Goal: Information Seeking & Learning: Learn about a topic

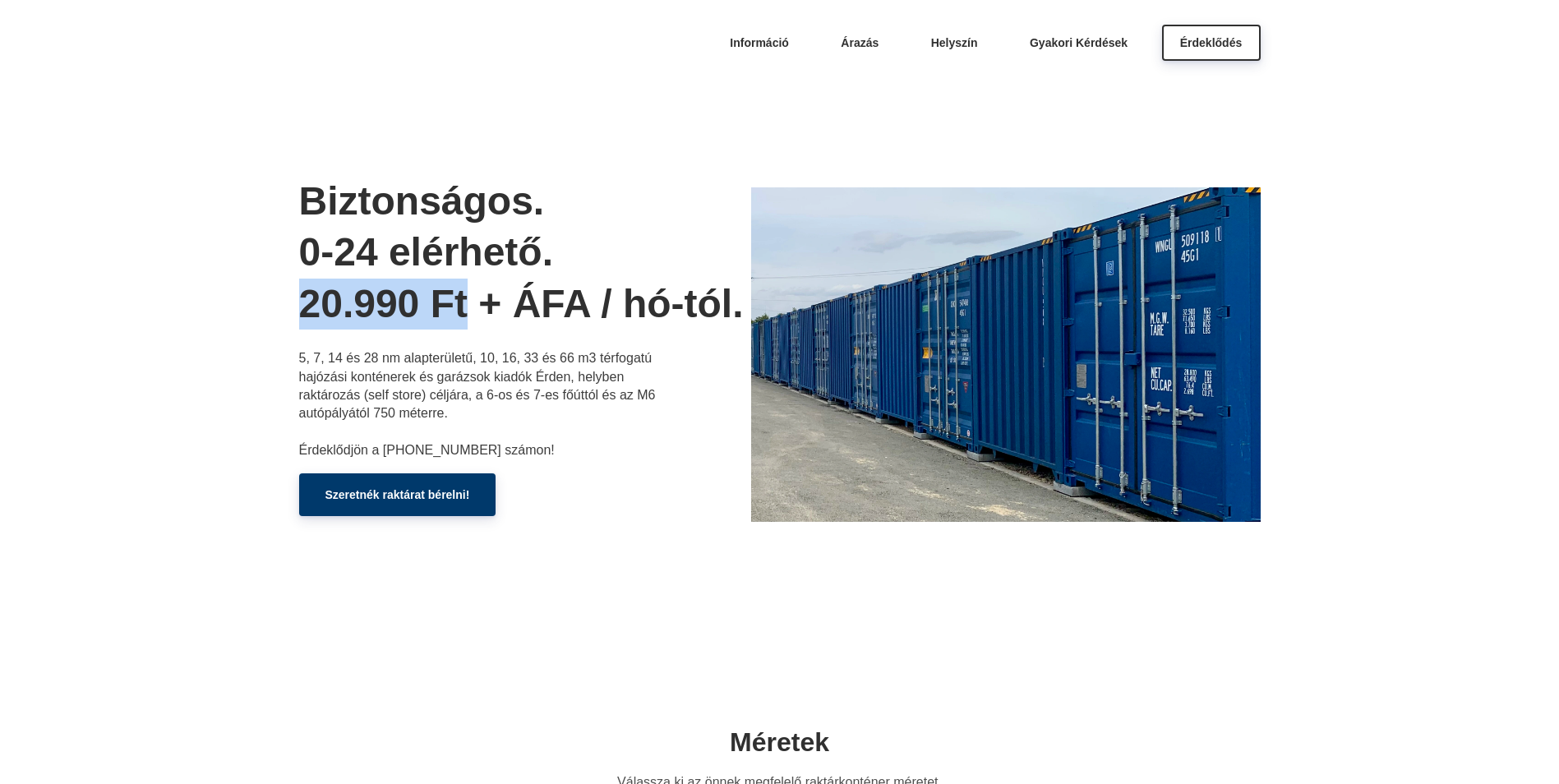
drag, startPoint x: 299, startPoint y: 301, endPoint x: 463, endPoint y: 323, distance: 165.5
click at [463, 323] on h1 "Biztonságos. 0-24 elérhető. 20.990 Ft + ÁFA / hó-tól." at bounding box center [525, 253] width 452 height 154
drag, startPoint x: 463, startPoint y: 323, endPoint x: 580, endPoint y: 403, distance: 141.7
click at [580, 403] on p "5, 7, 14 és 28 nm alapterületű, 10, 16, 33 és 66 m3 térfogatú hajózási konténer…" at bounding box center [480, 404] width 362 height 110
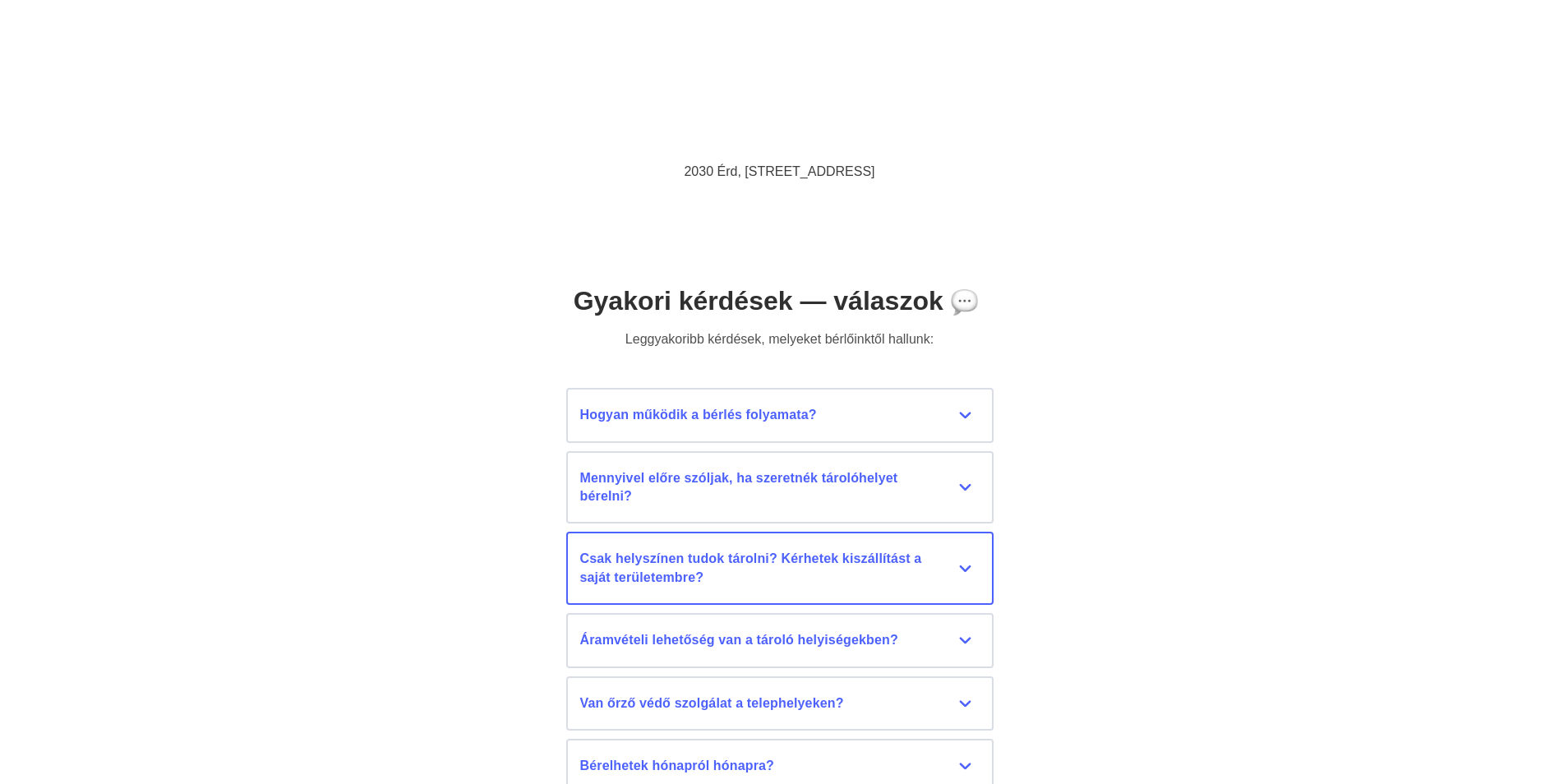
scroll to position [7068, 0]
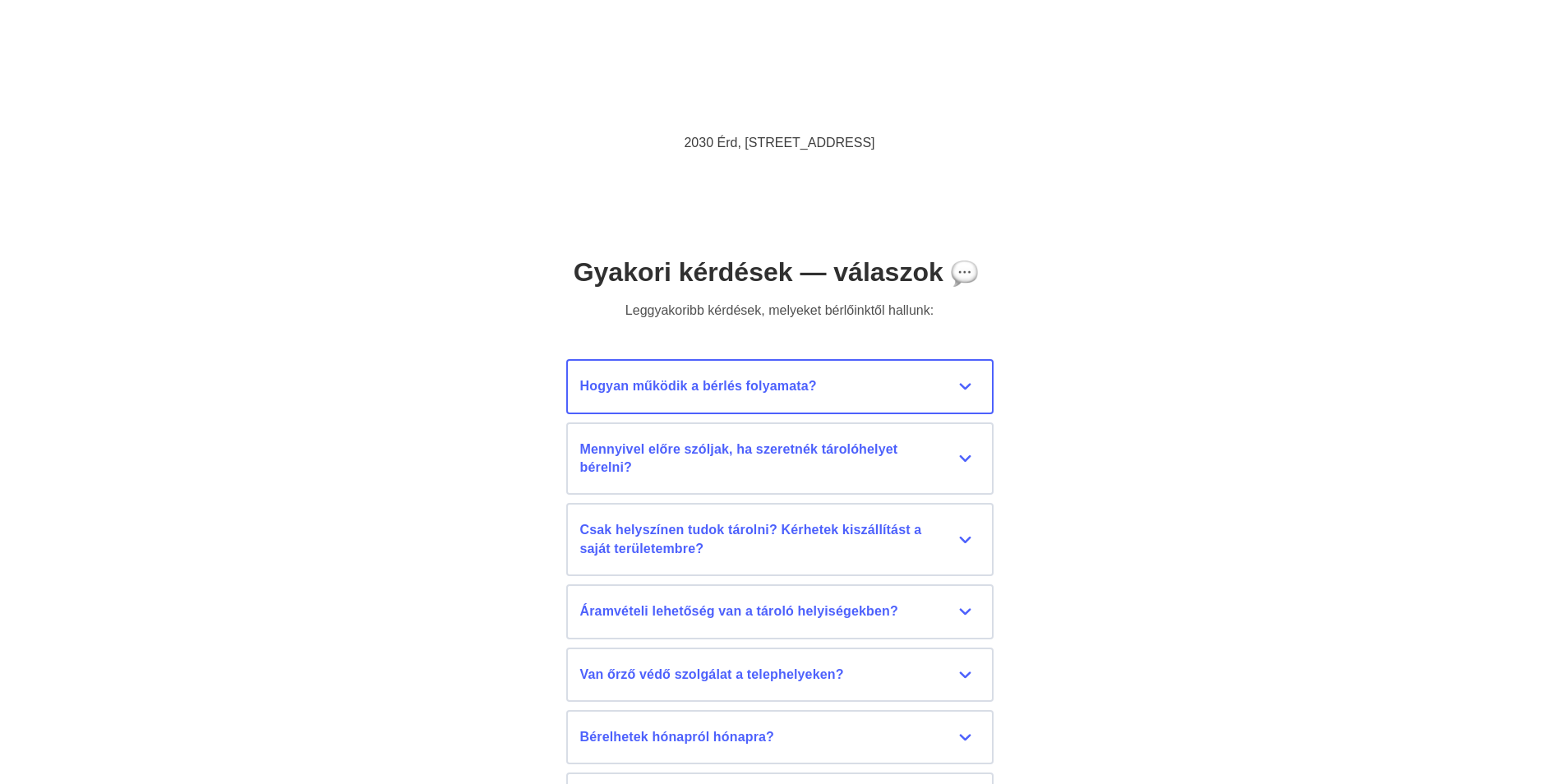
click at [933, 390] on div "Hogyan működik a bérlés folyamata?" at bounding box center [780, 386] width 399 height 18
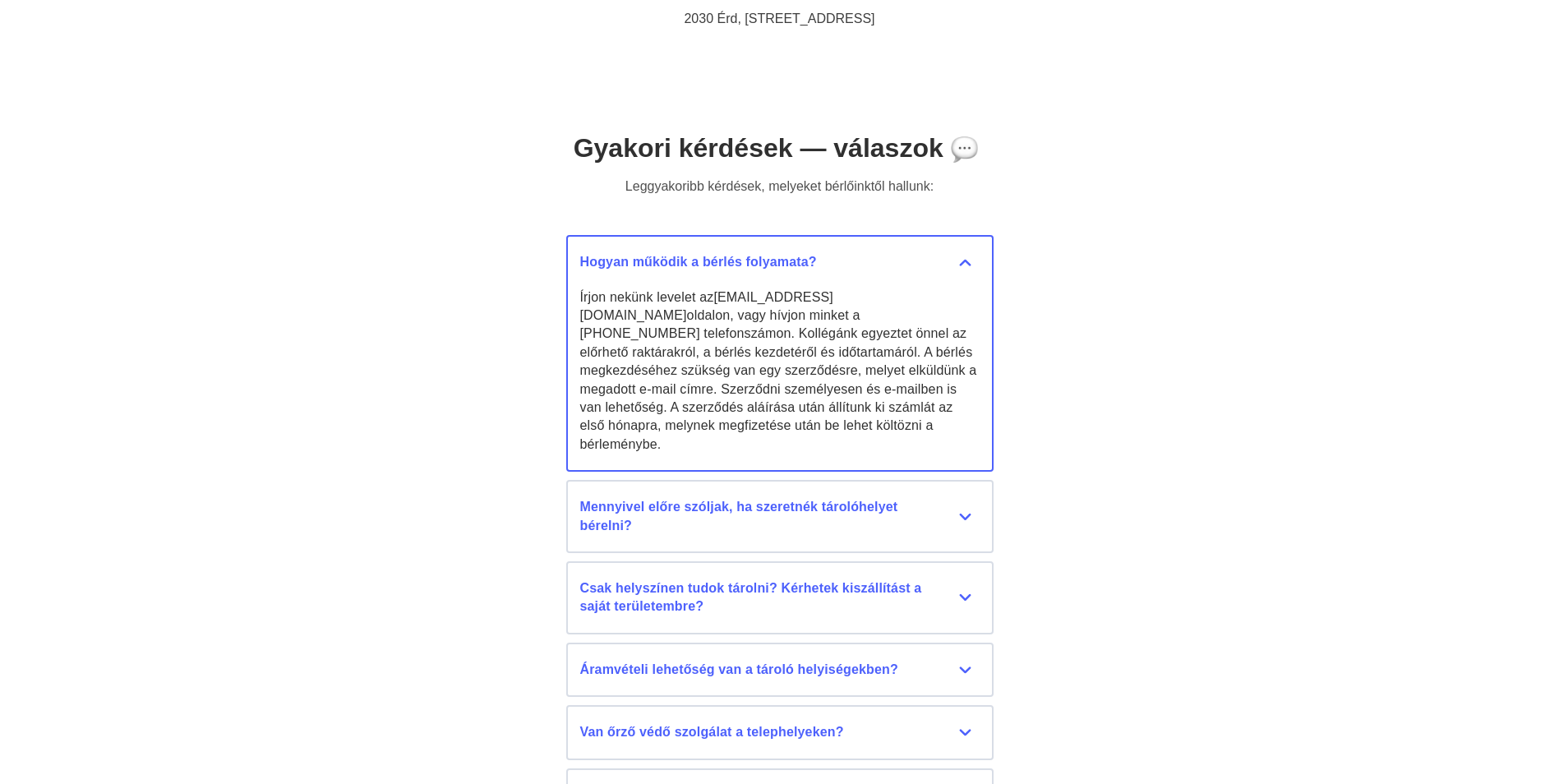
scroll to position [7233, 0]
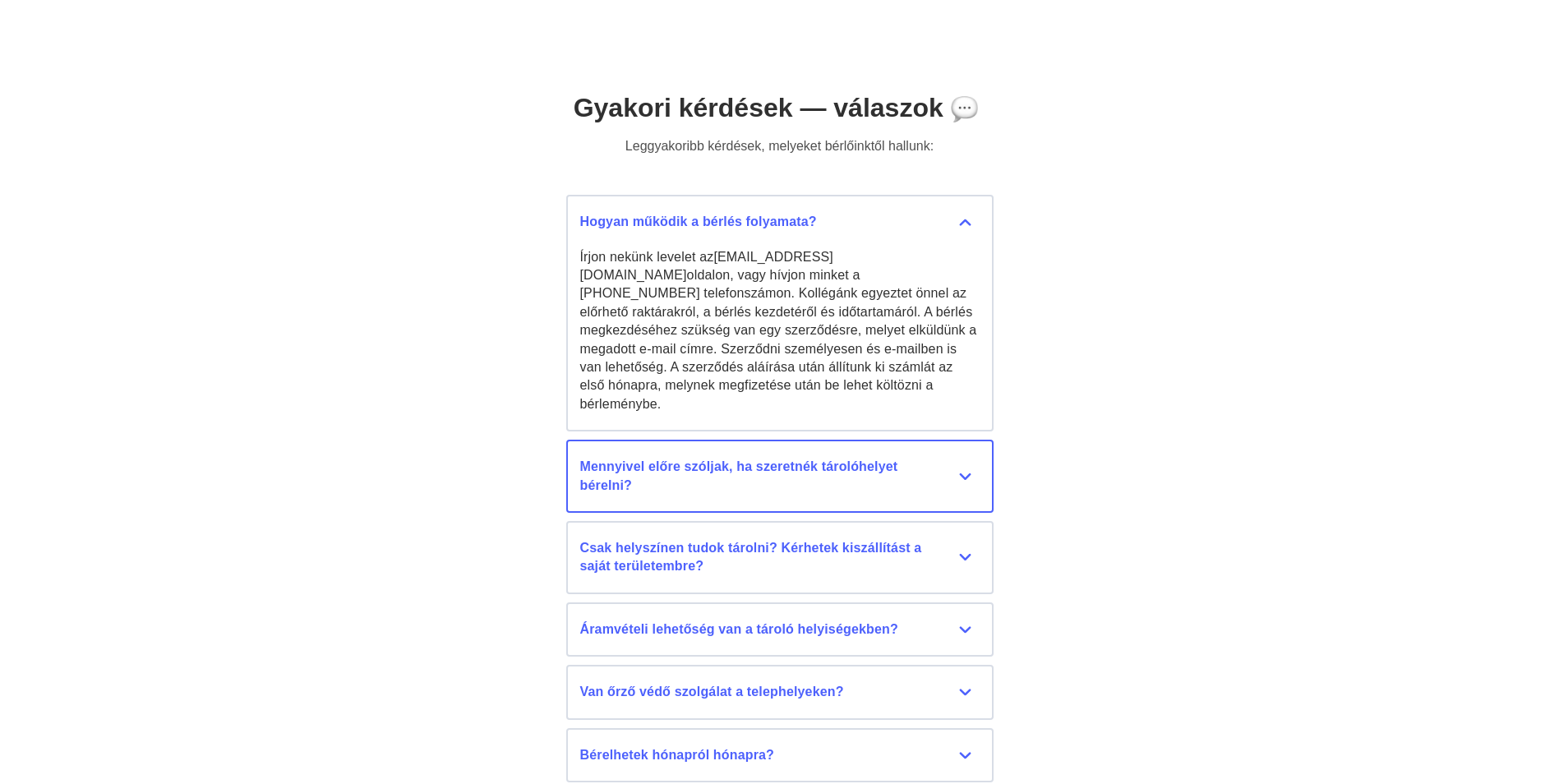
click at [931, 458] on div "Mennyivel előre szóljak, ha szeretnék tárolóhelyet bérelni?" at bounding box center [780, 476] width 399 height 37
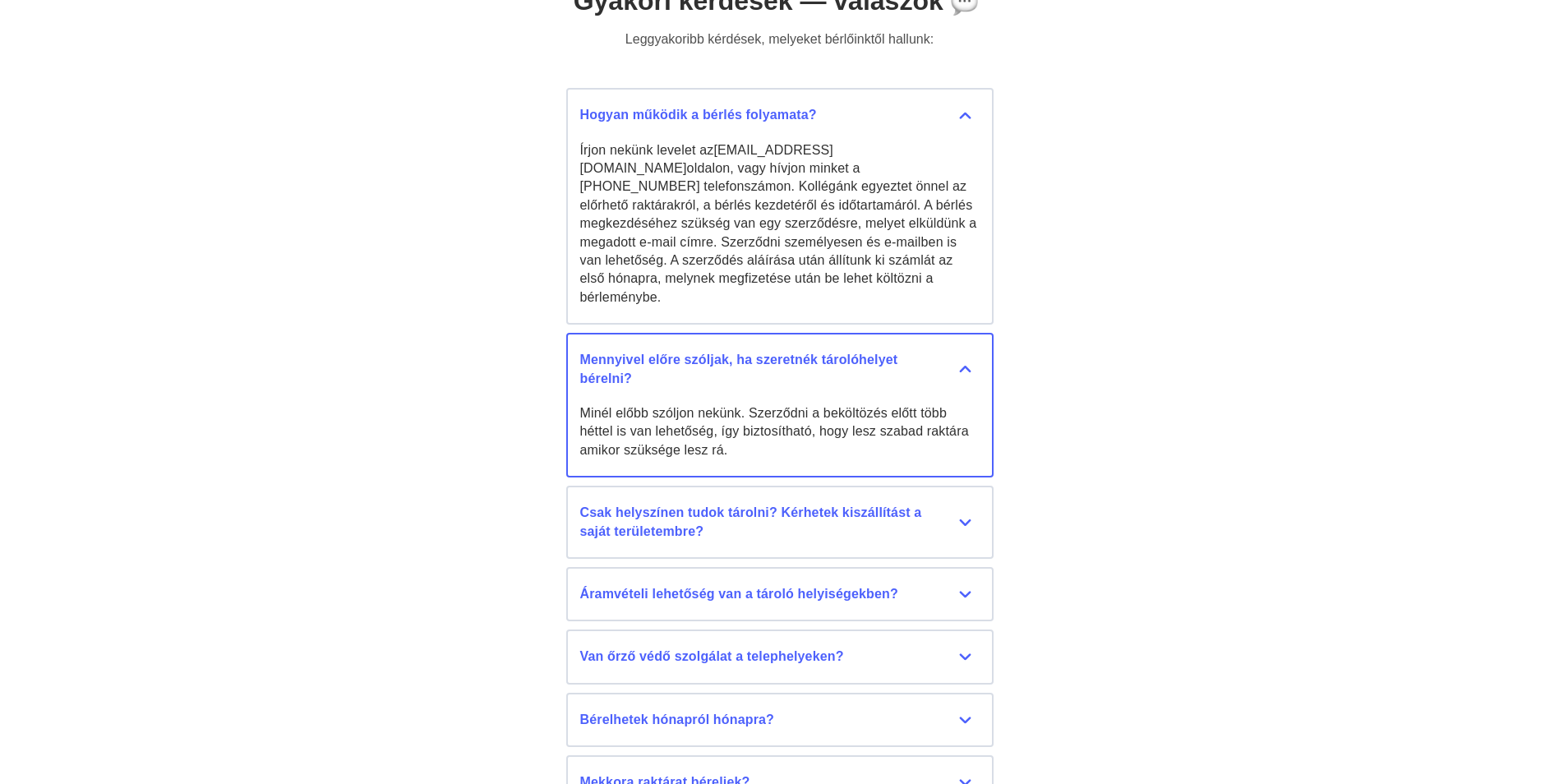
scroll to position [7397, 0]
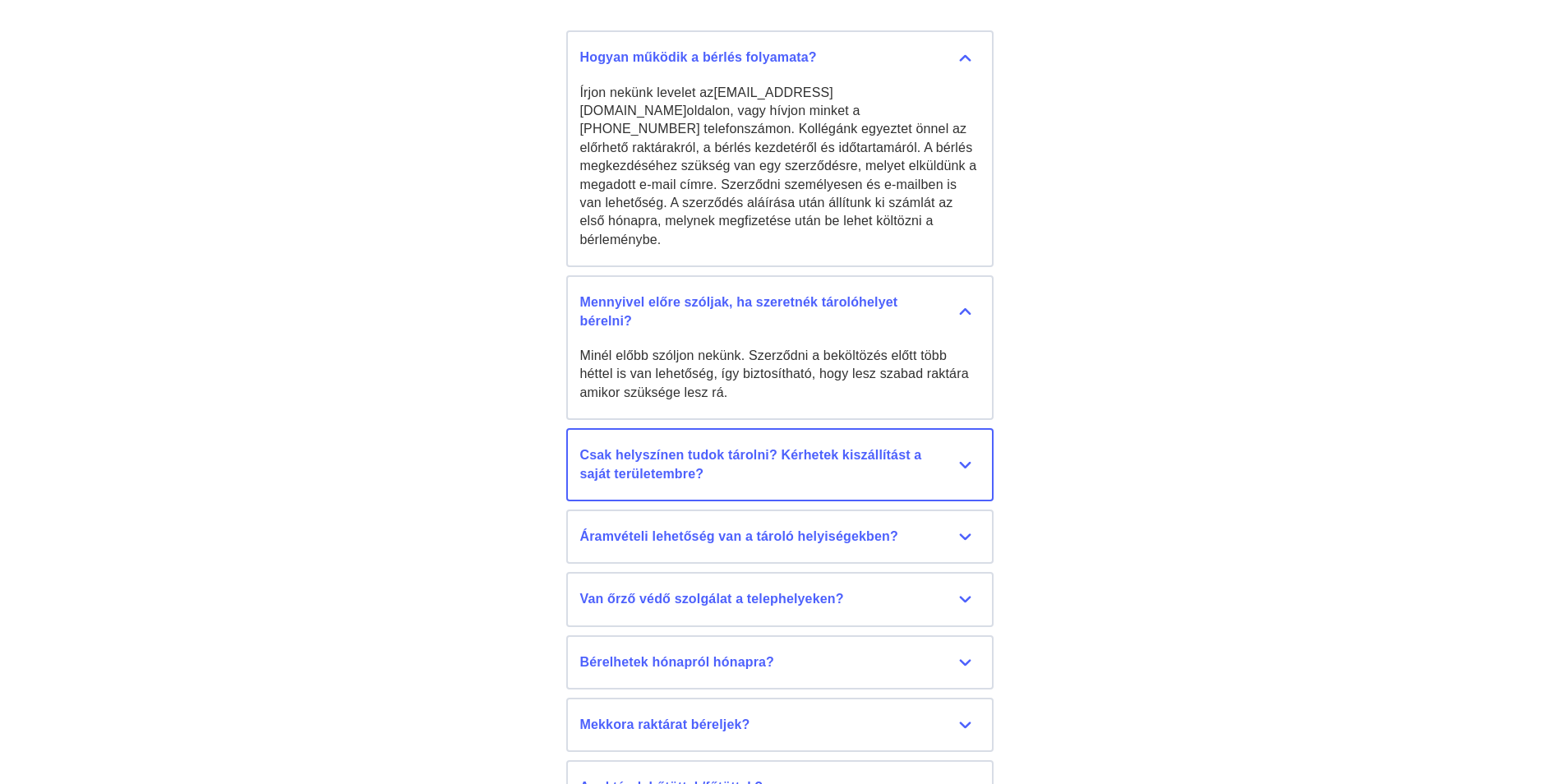
click at [942, 454] on div "Csak helyszínen tudok tárolni? Kérhetek kiszállítást a saját területembre?" at bounding box center [780, 465] width 399 height 37
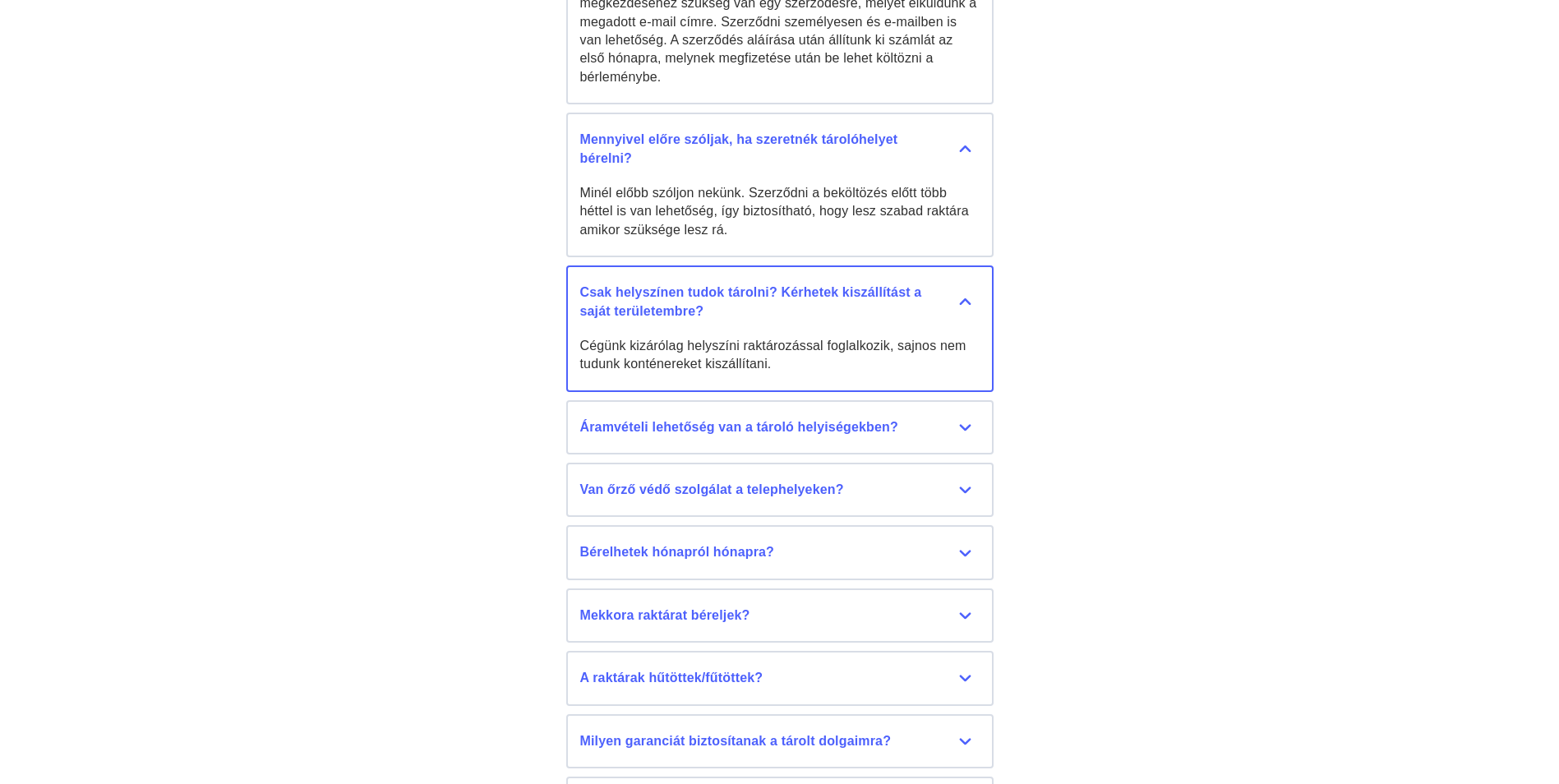
scroll to position [7561, 0]
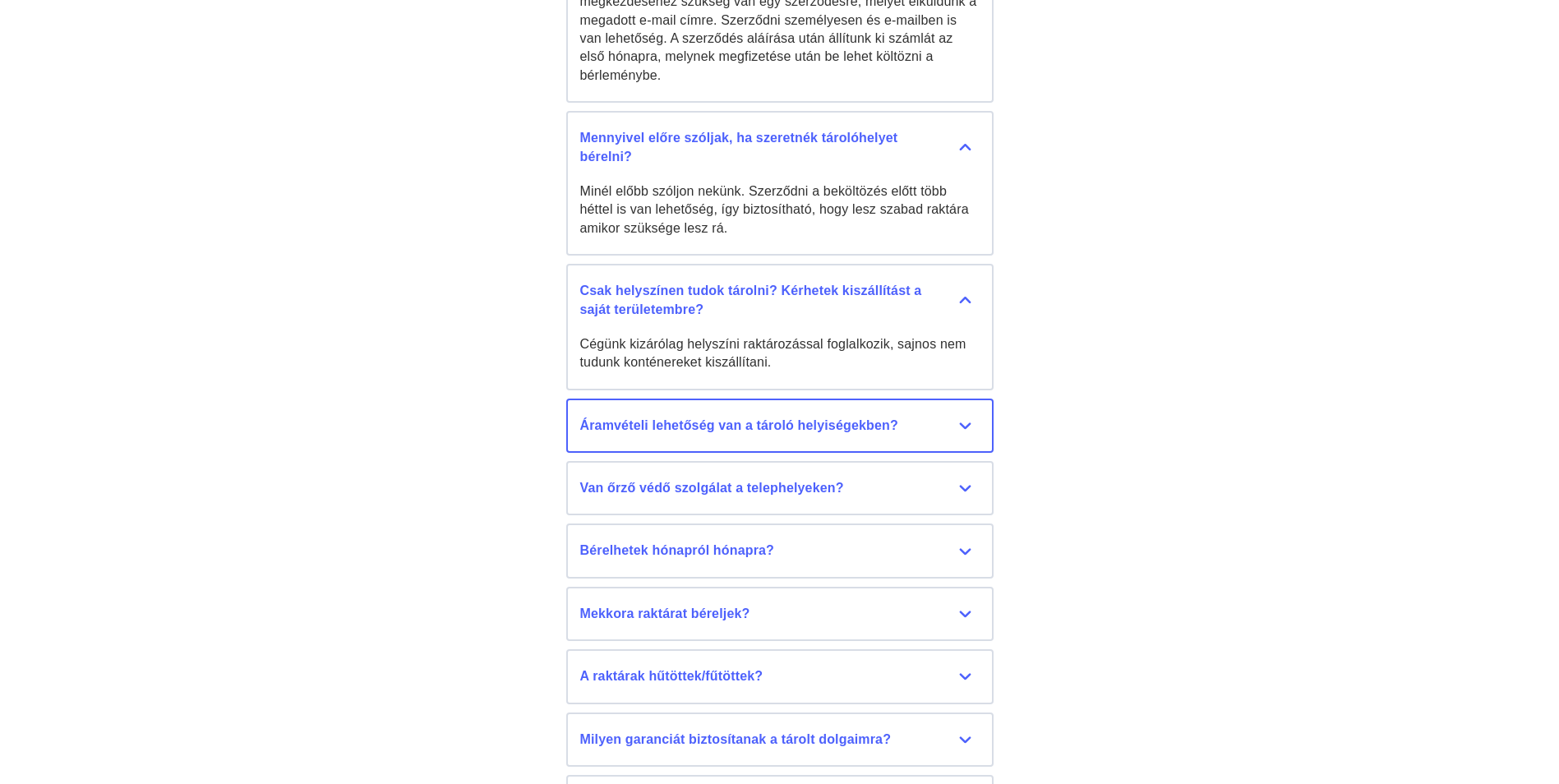
click at [959, 417] on div "Áramvételi lehetőség van a tároló helyiségekben?" at bounding box center [780, 425] width 399 height 18
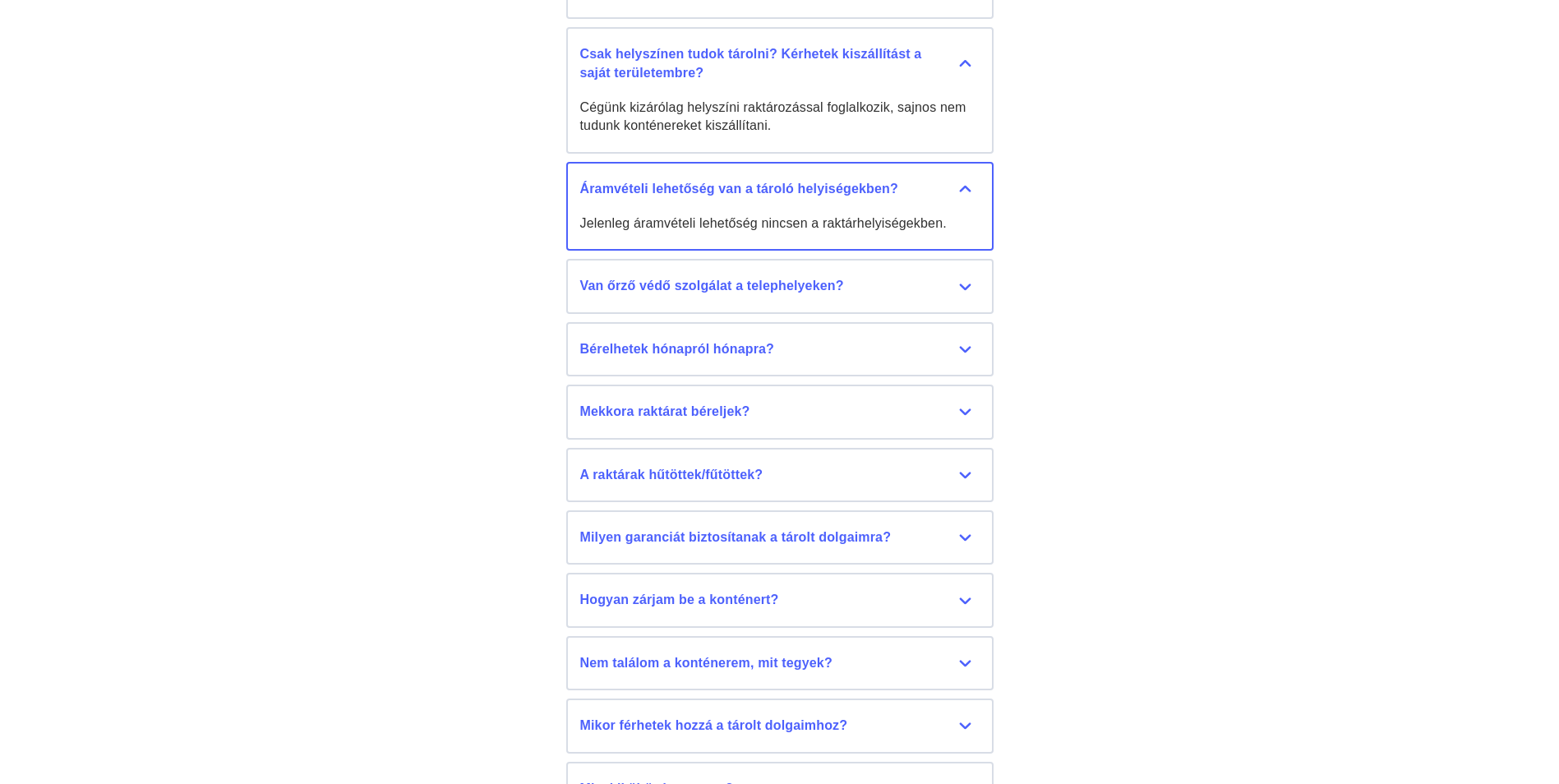
scroll to position [7808, 0]
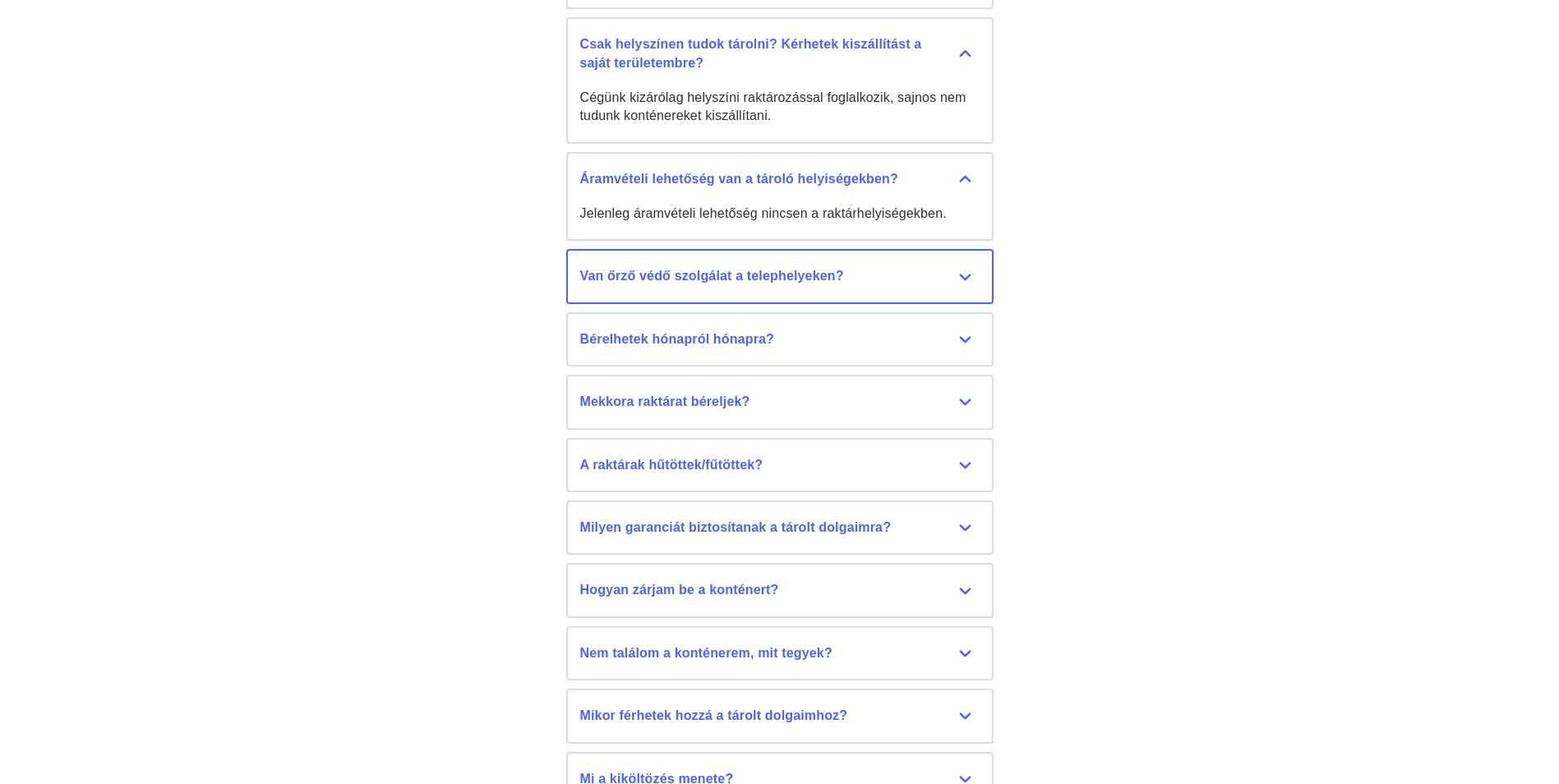
click at [918, 267] on div "Van őrző védő szolgálat a telephelyeken?" at bounding box center [780, 276] width 399 height 18
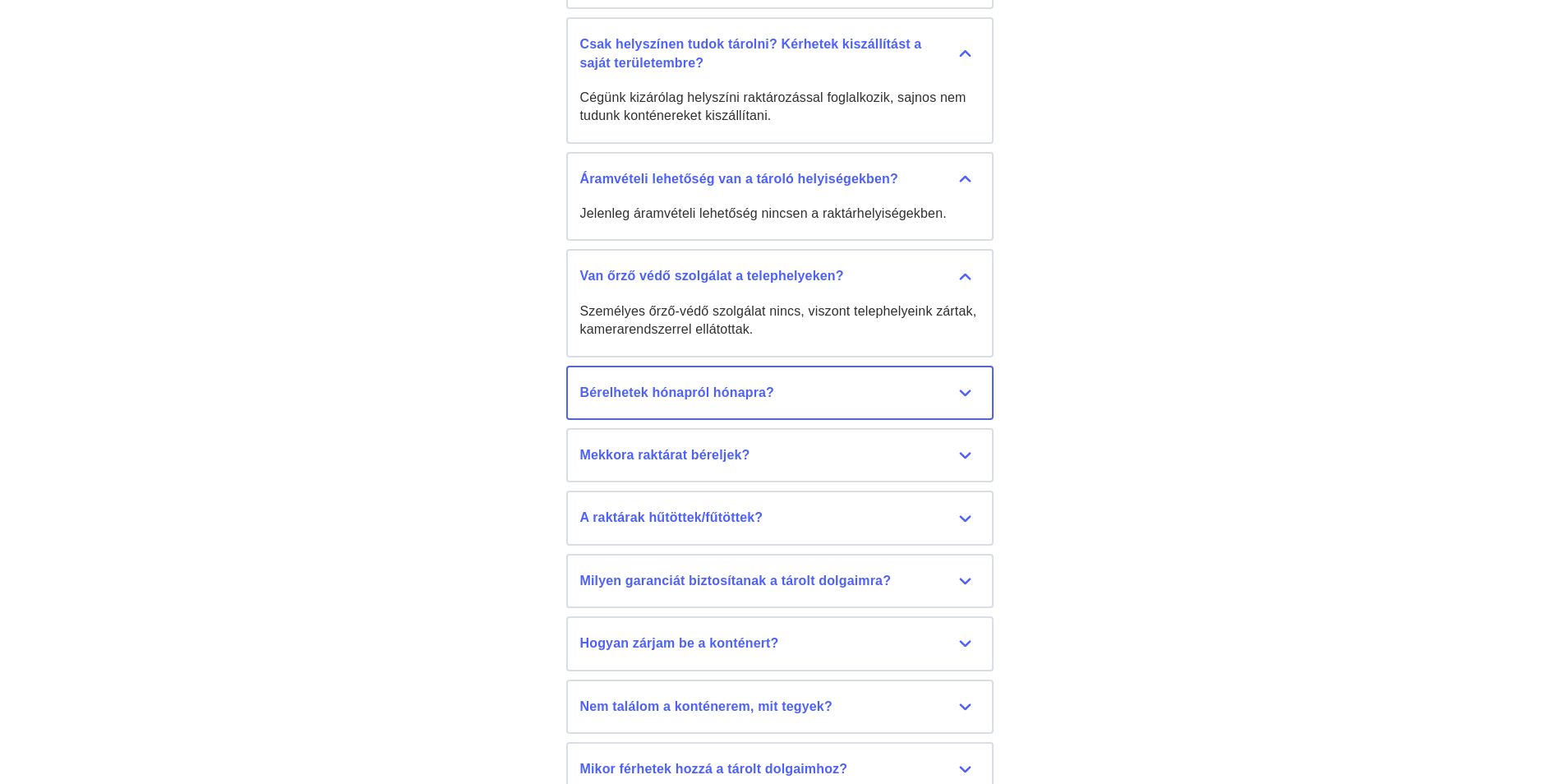
click at [845, 384] on div "Bérelhetek hónapról hónapra?" at bounding box center [780, 392] width 399 height 18
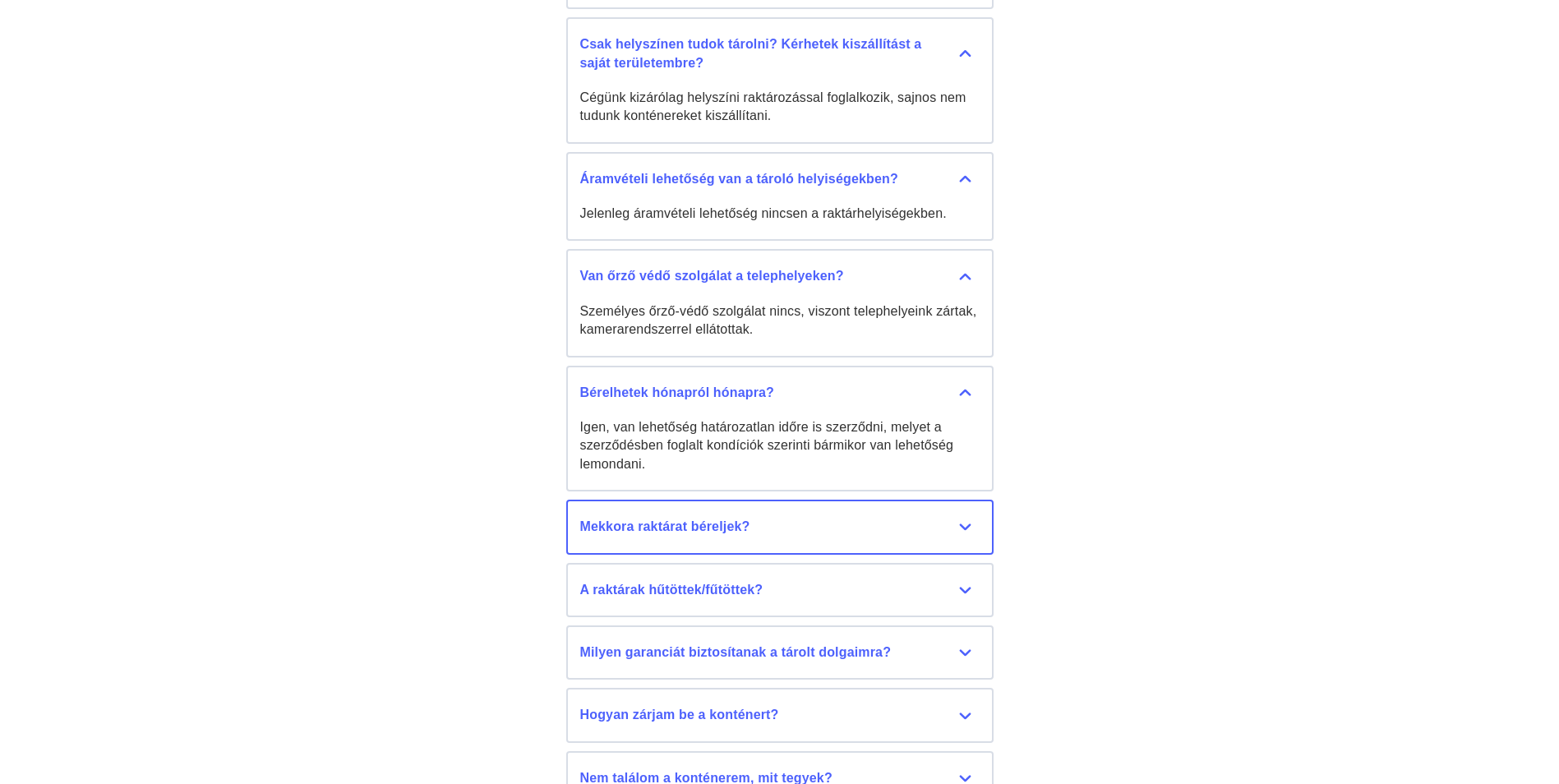
click at [909, 518] on div "Mekkora raktárat béreljek?" at bounding box center [780, 526] width 399 height 18
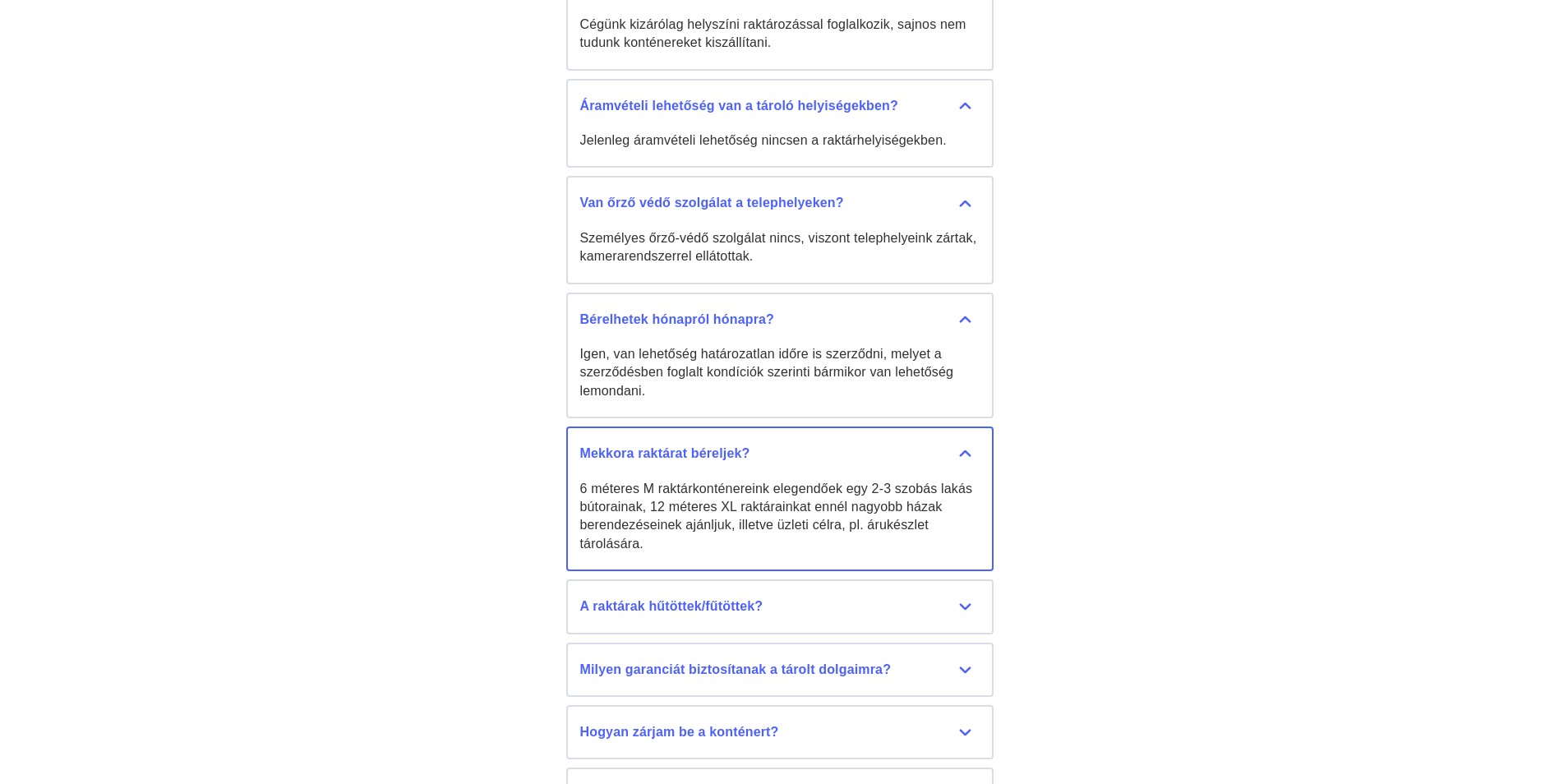
scroll to position [7972, 0]
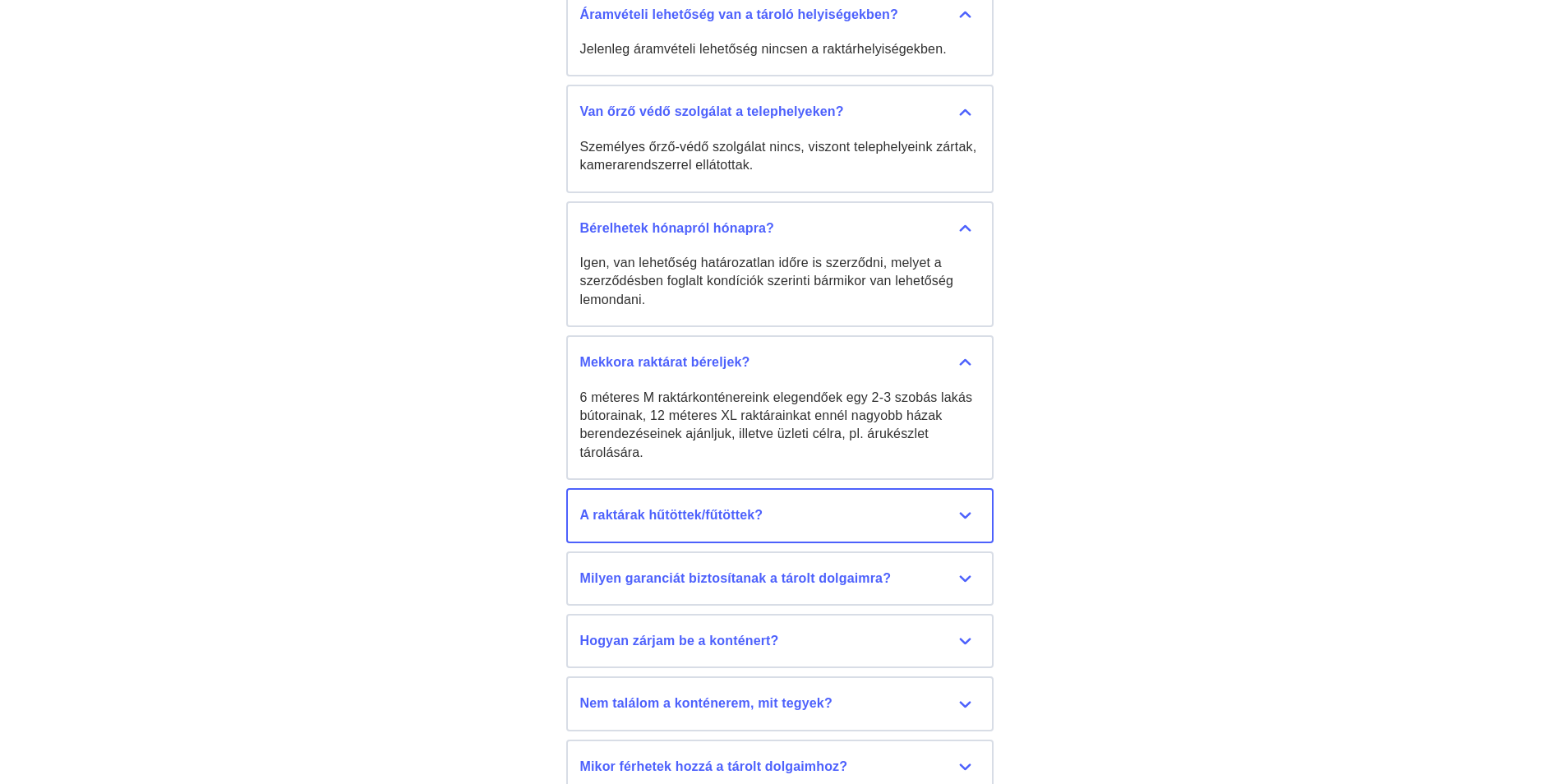
click at [905, 507] on div "A raktárak hűtöttek/fűtöttek?" at bounding box center [780, 515] width 399 height 18
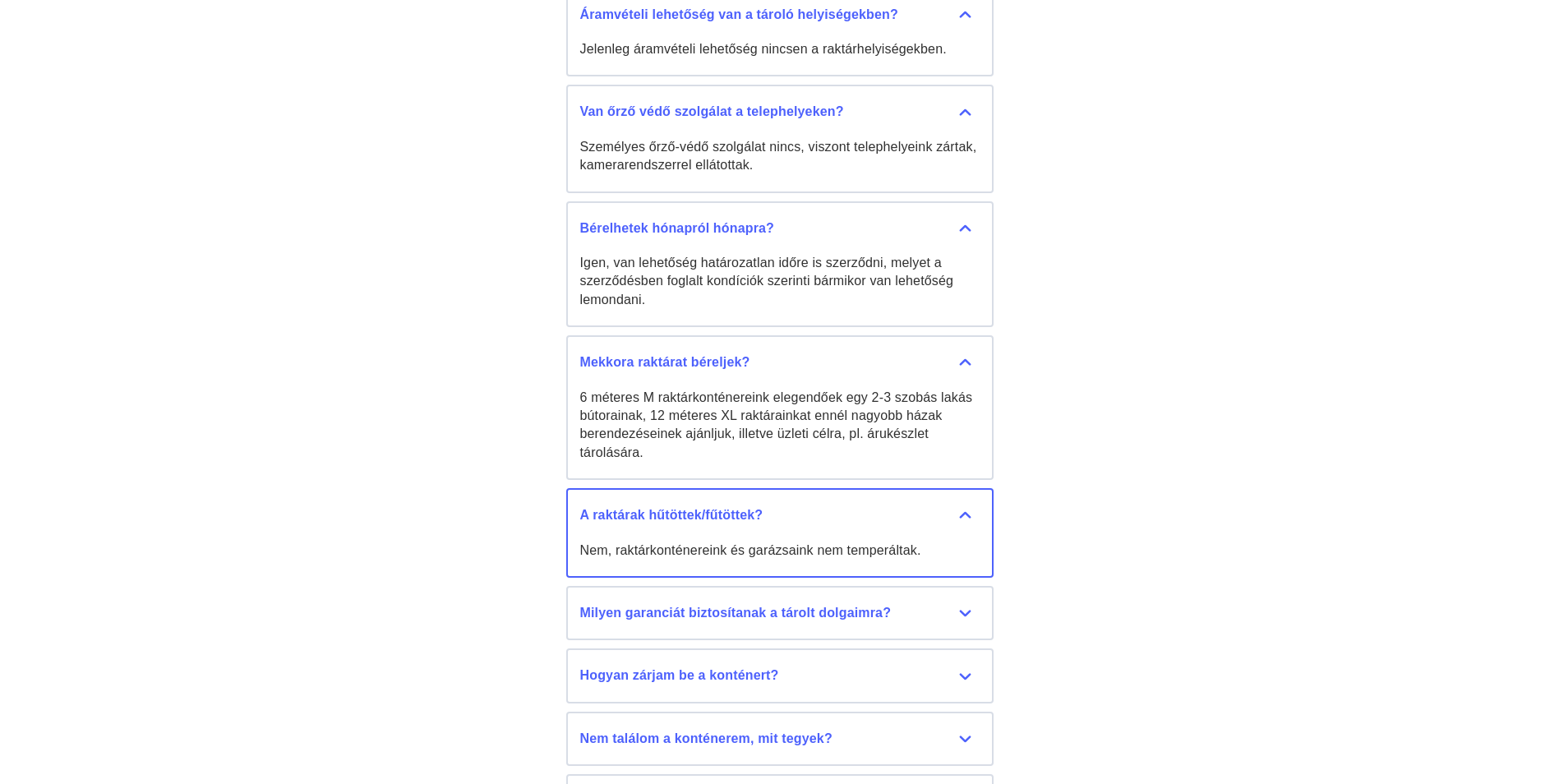
scroll to position [8137, 0]
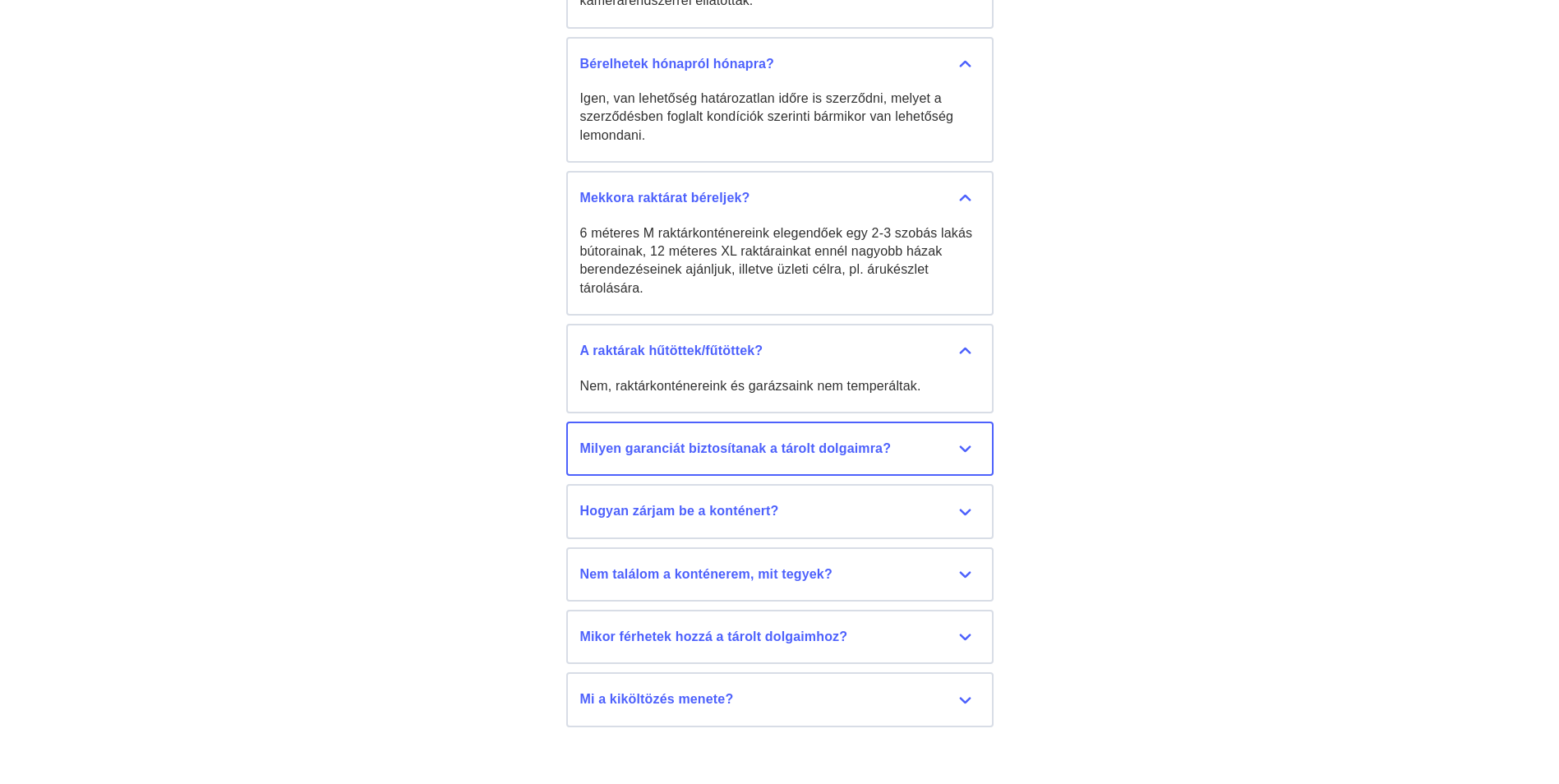
click at [914, 440] on div "Milyen garanciát biztosítanak a tárolt dolgaimra?" at bounding box center [780, 448] width 399 height 18
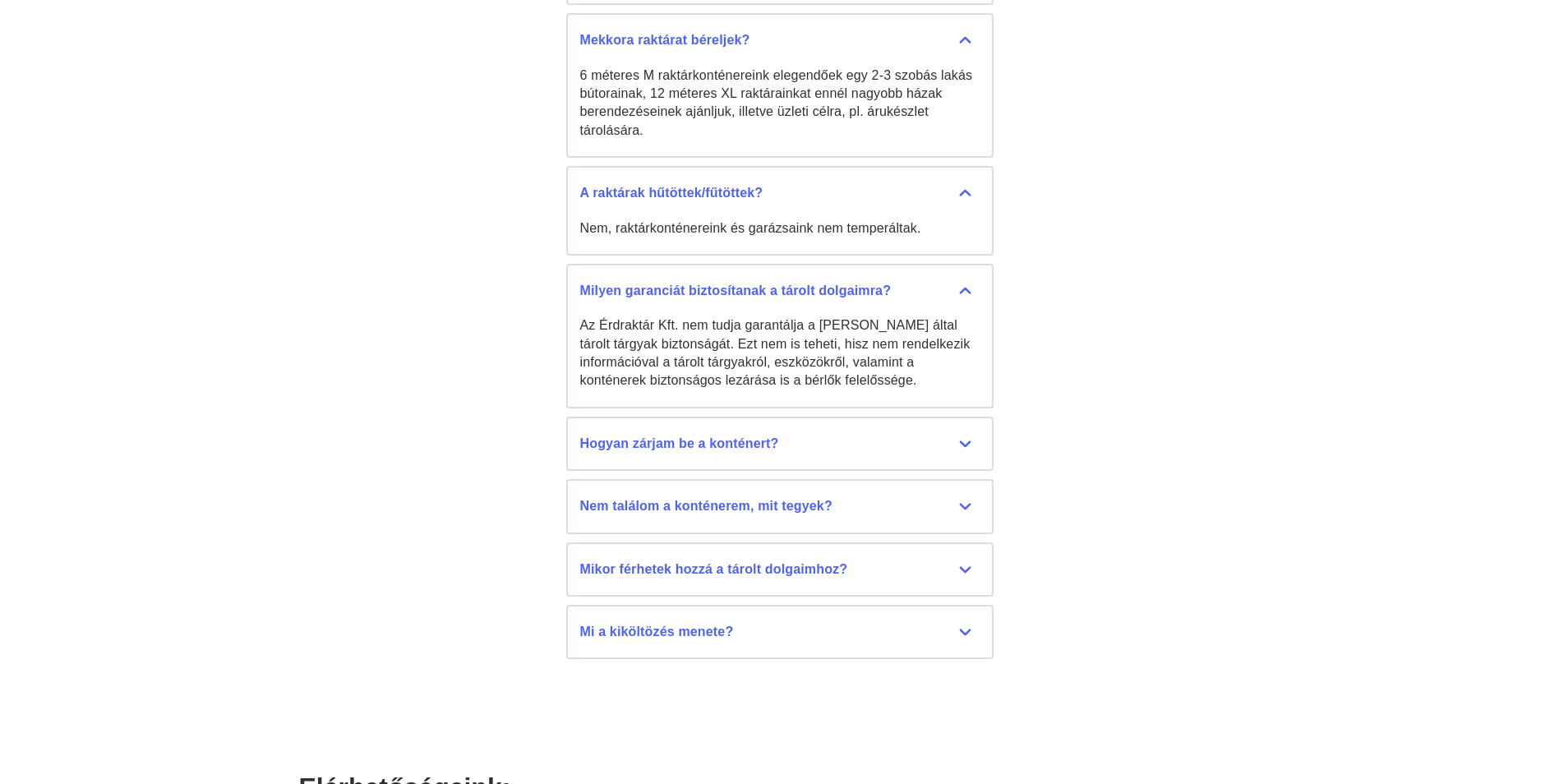
scroll to position [8301, 0]
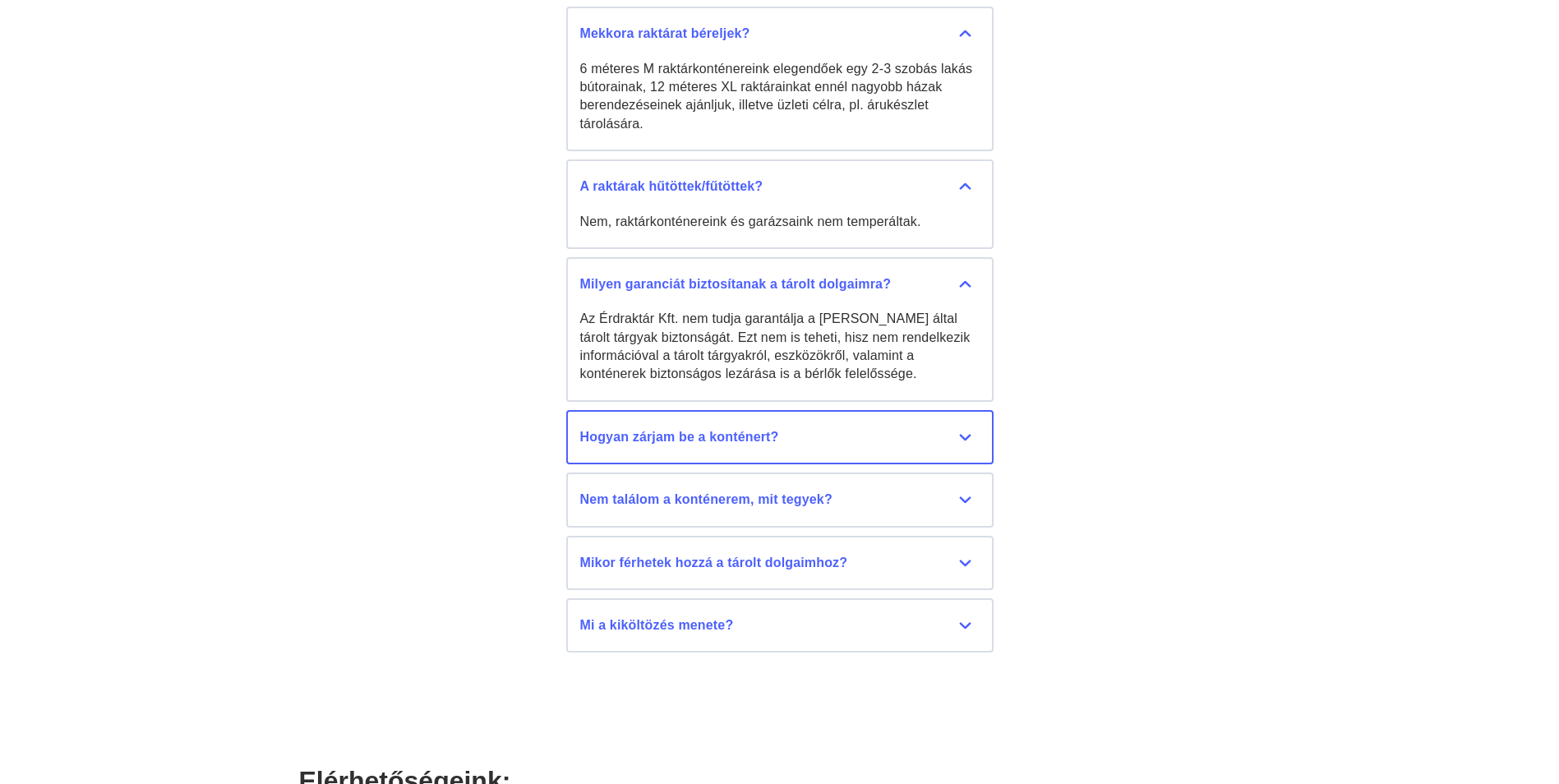
click at [876, 428] on div "Hogyan zárjam be a konténert?" at bounding box center [780, 436] width 399 height 18
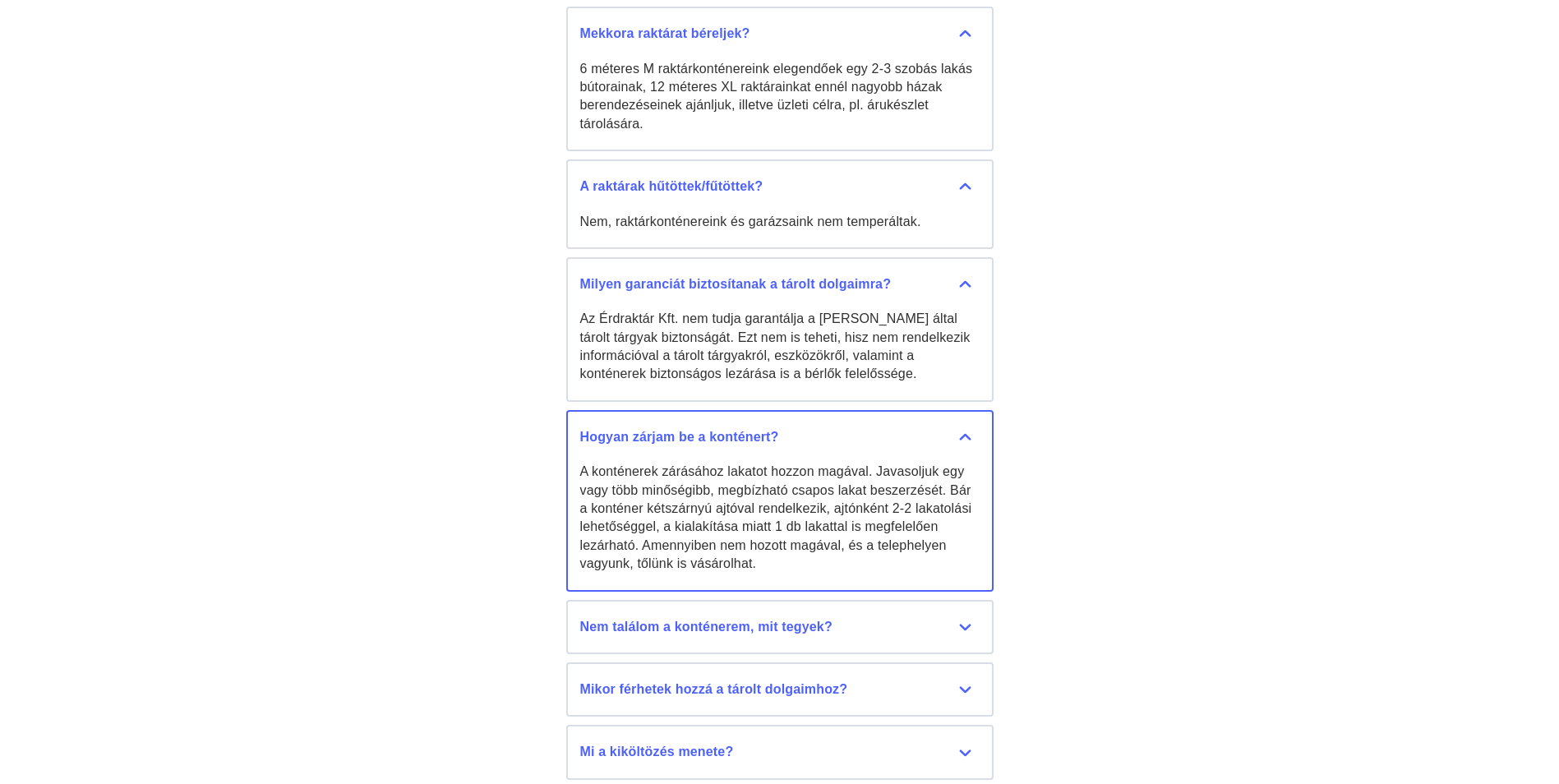
click at [876, 428] on div "Hogyan zárjam be a konténert?" at bounding box center [780, 436] width 399 height 18
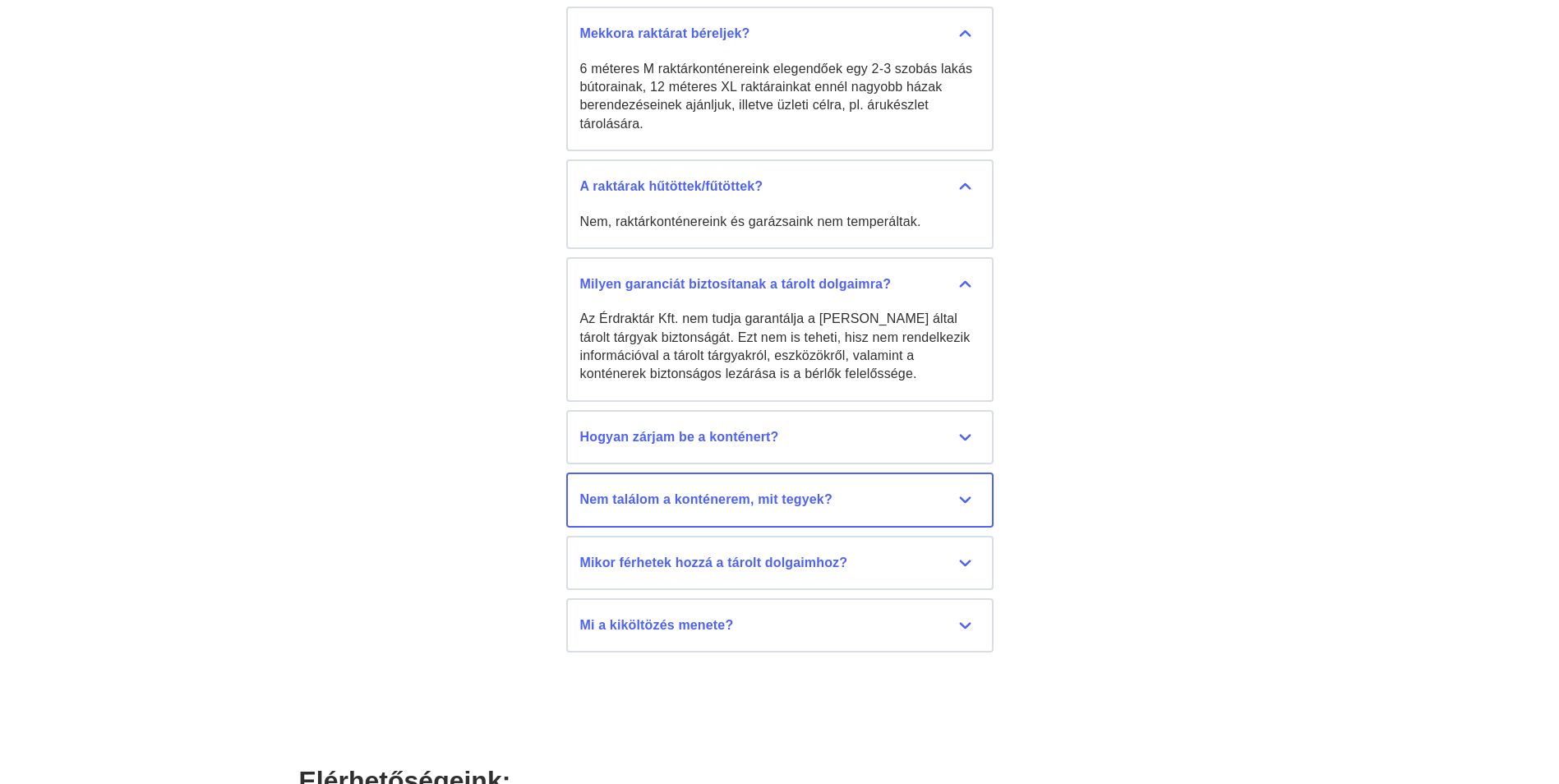
click at [842, 491] on div "Nem találom a konténerem, mit tegyek?" at bounding box center [780, 499] width 399 height 18
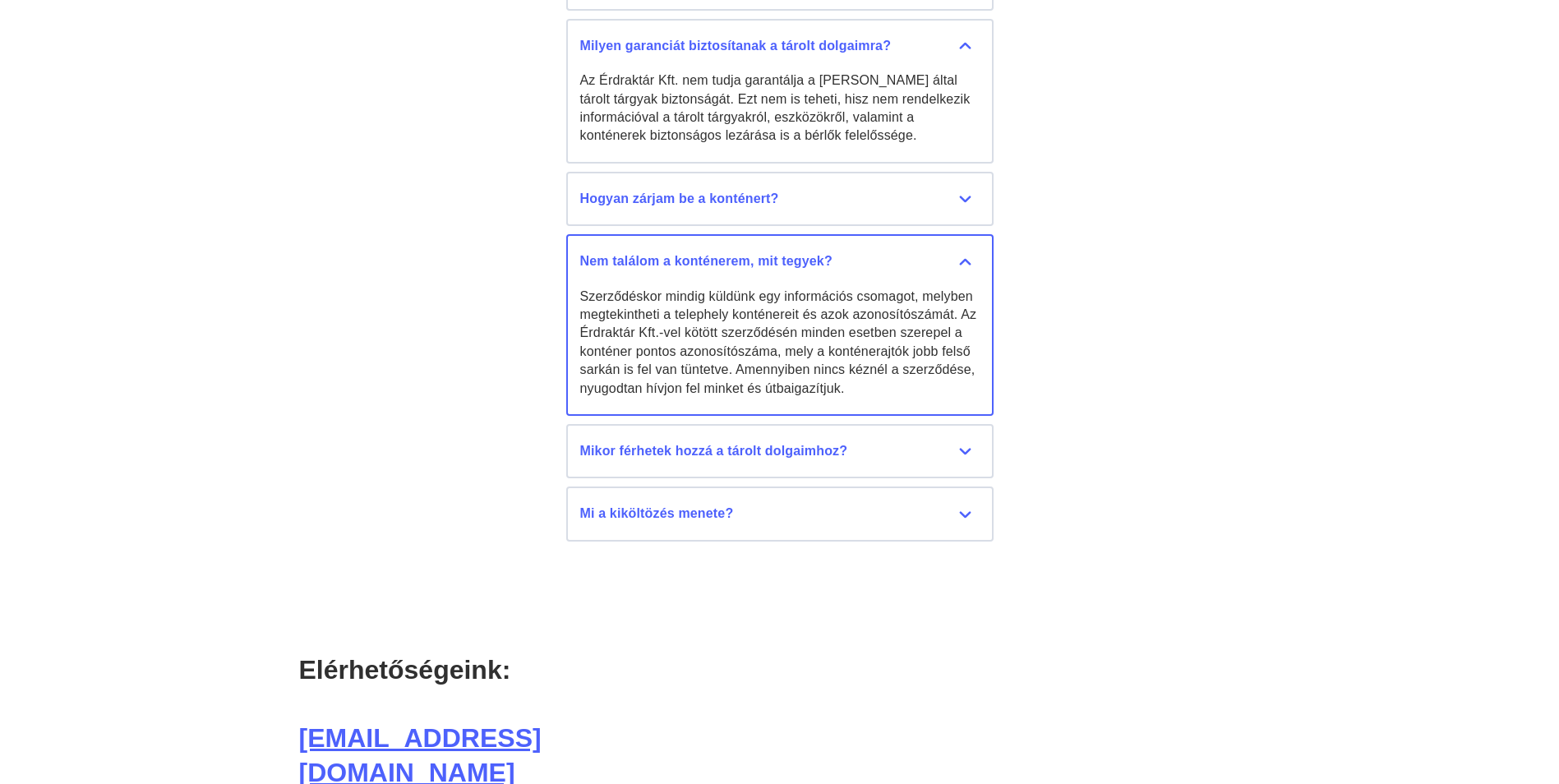
scroll to position [8548, 0]
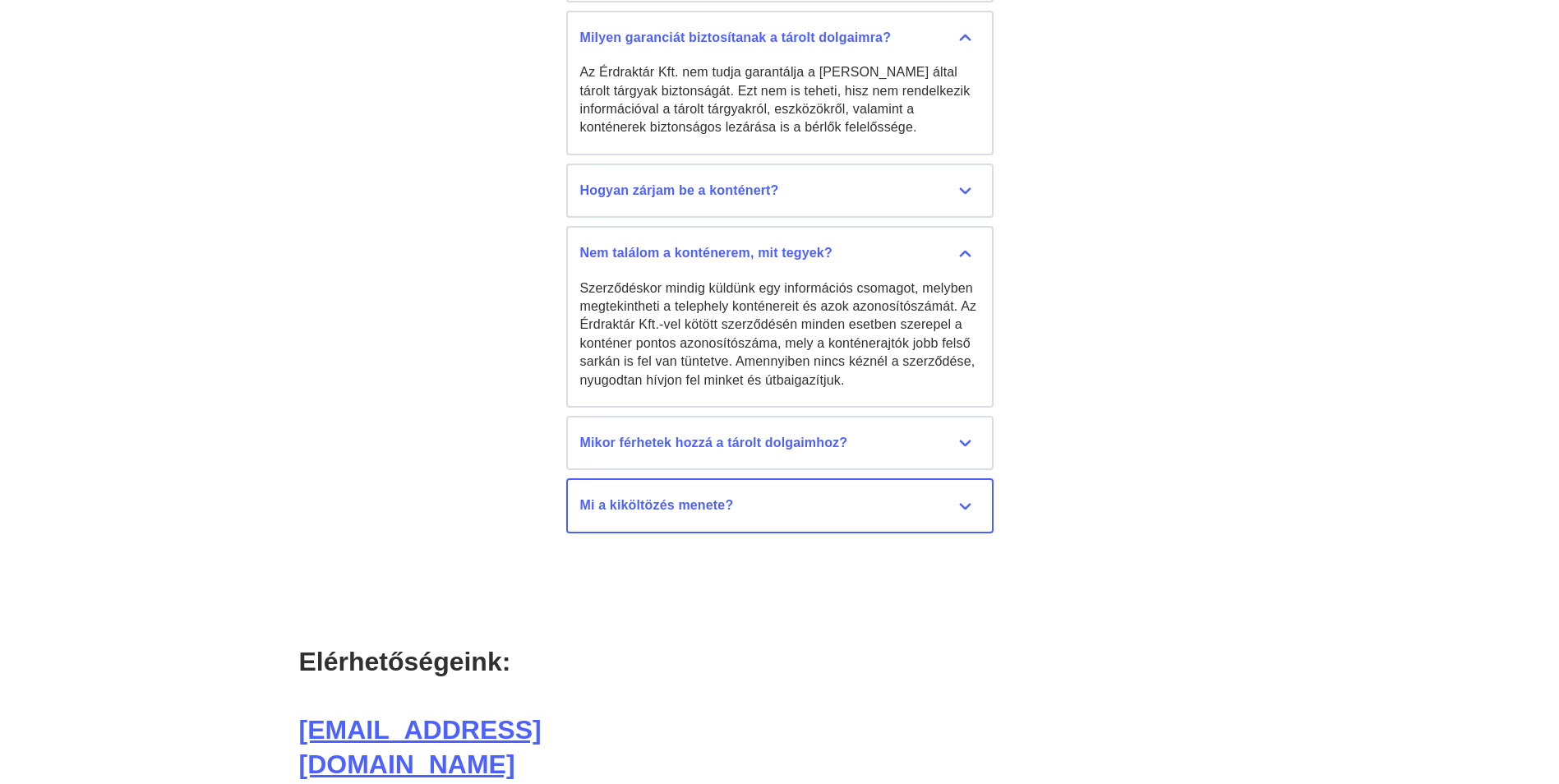
click at [790, 498] on button "Mi a kiköltözés menete? Ha tudjak, hogy a bérleményre már nem lesz szüksége egy…" at bounding box center [780, 506] width 427 height 54
